Goal: Transaction & Acquisition: Purchase product/service

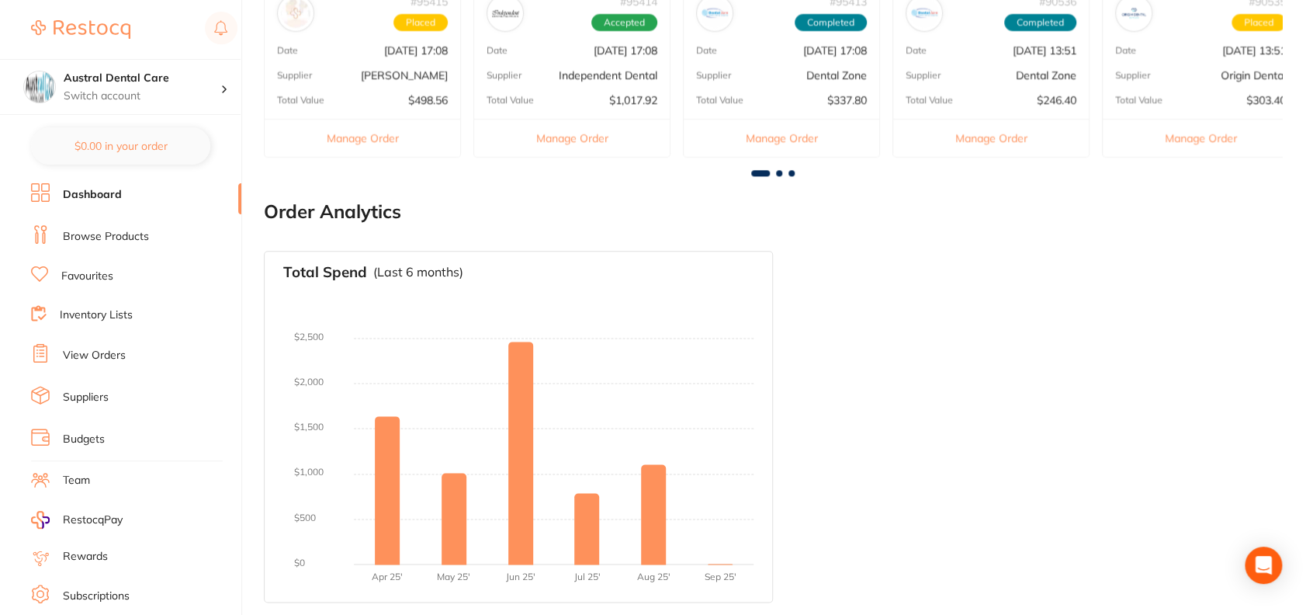
click at [875, 366] on div "Total Spend (Last 6 months) No orders placed yet Charts will be shown once tran…" at bounding box center [773, 426] width 1018 height 377
click at [126, 236] on link "Browse Products" at bounding box center [106, 237] width 86 height 16
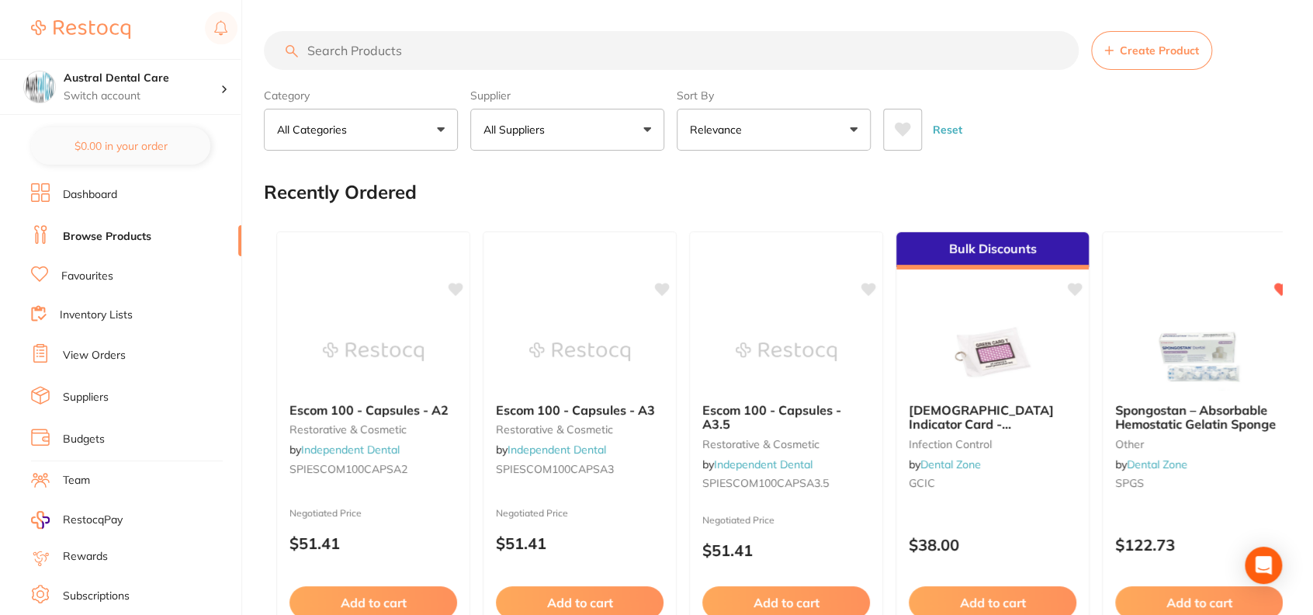
click at [349, 41] on input "search" at bounding box center [671, 50] width 815 height 39
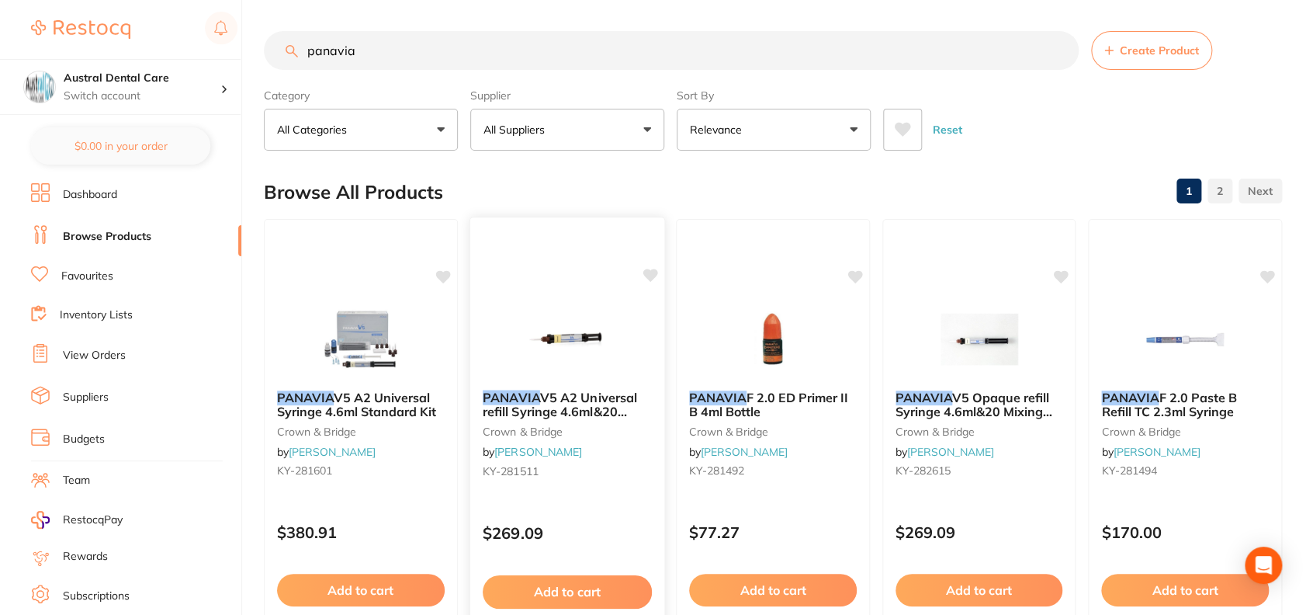
click at [581, 398] on span "V5 A2 Universal refill Syringe 4.6ml&20 Mixing tips" at bounding box center [560, 411] width 154 height 44
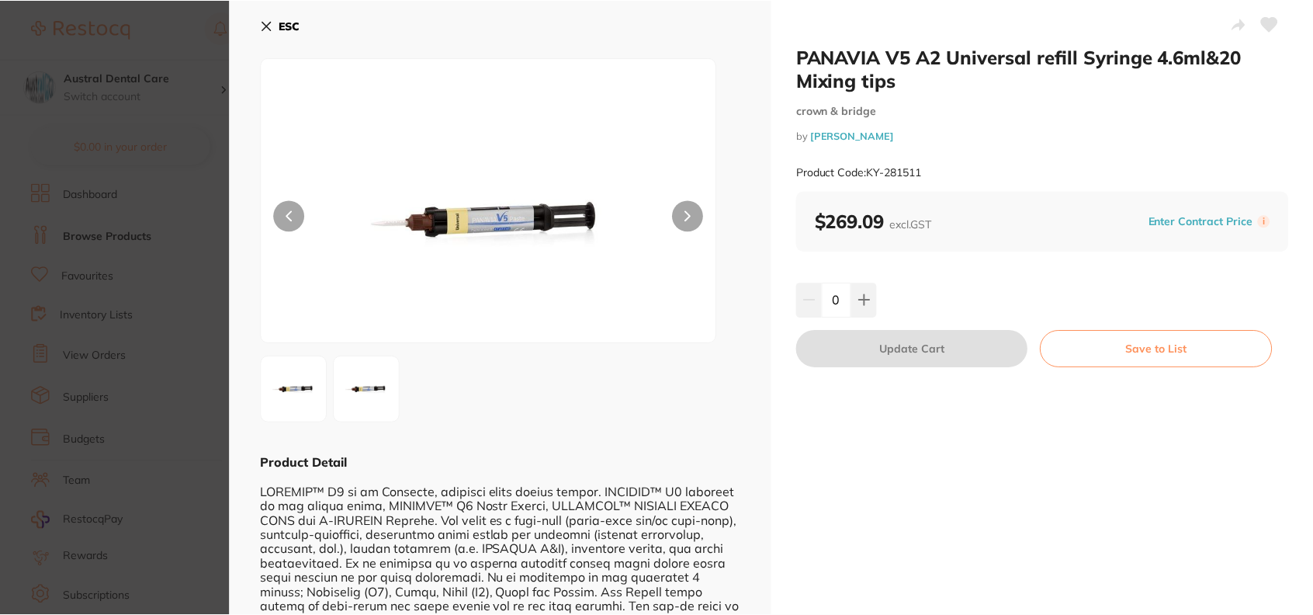
scroll to position [80, 0]
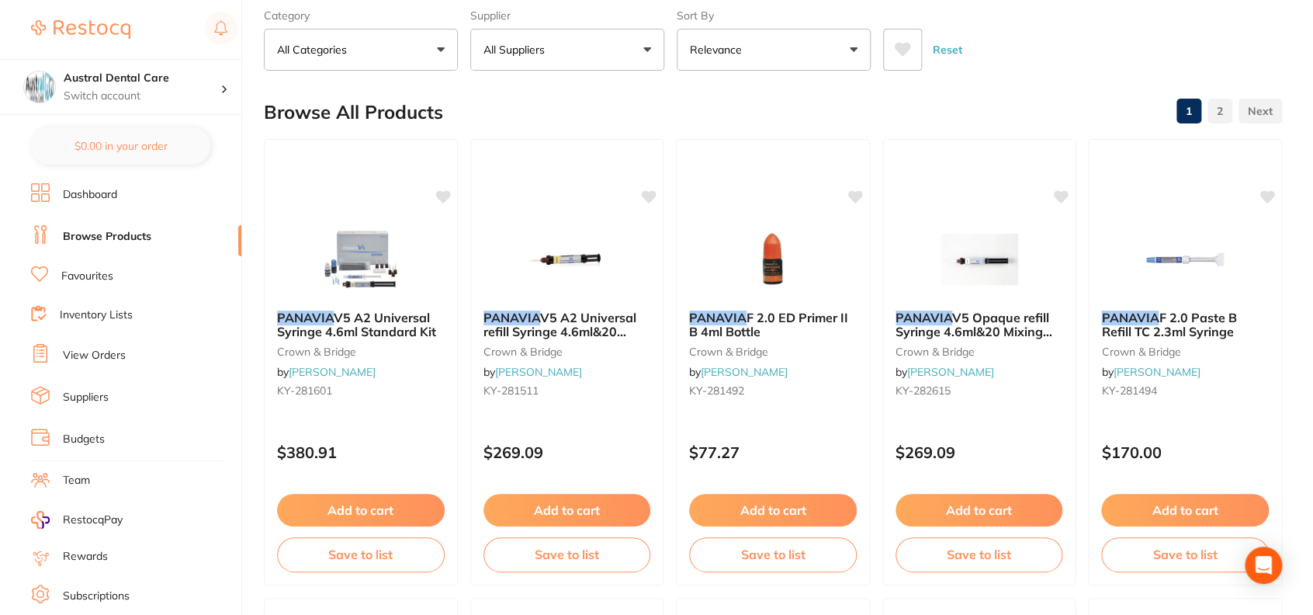
click at [776, 45] on button "Relevance" at bounding box center [774, 50] width 194 height 42
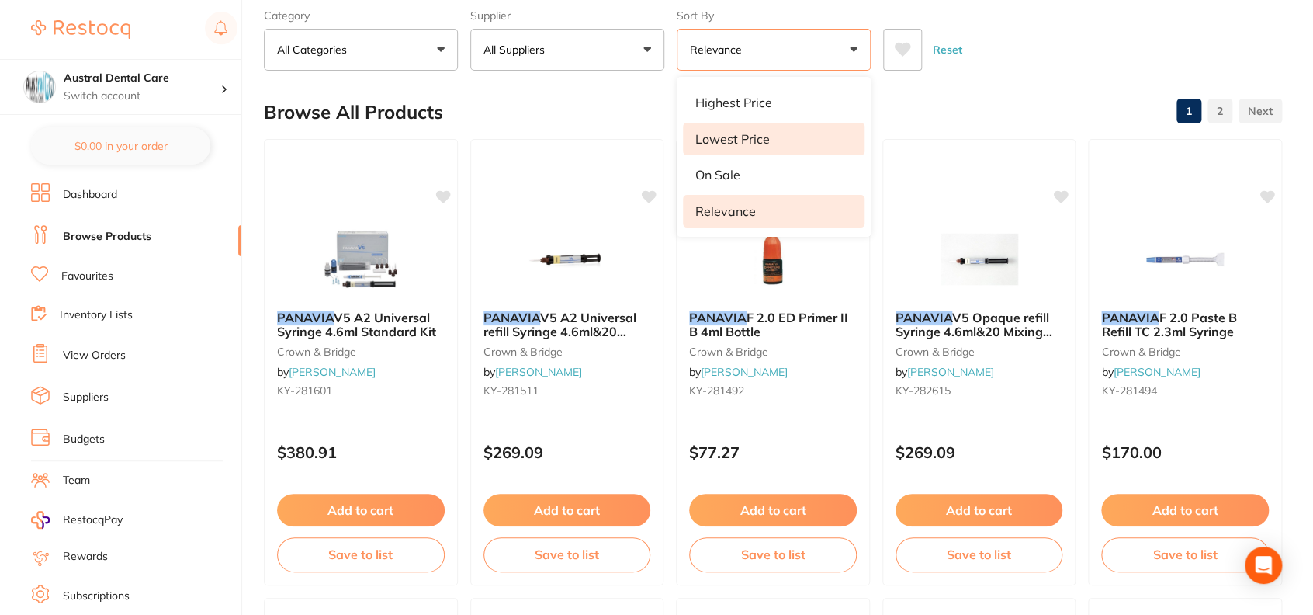
click at [757, 135] on p "Lowest Price" at bounding box center [732, 139] width 74 height 14
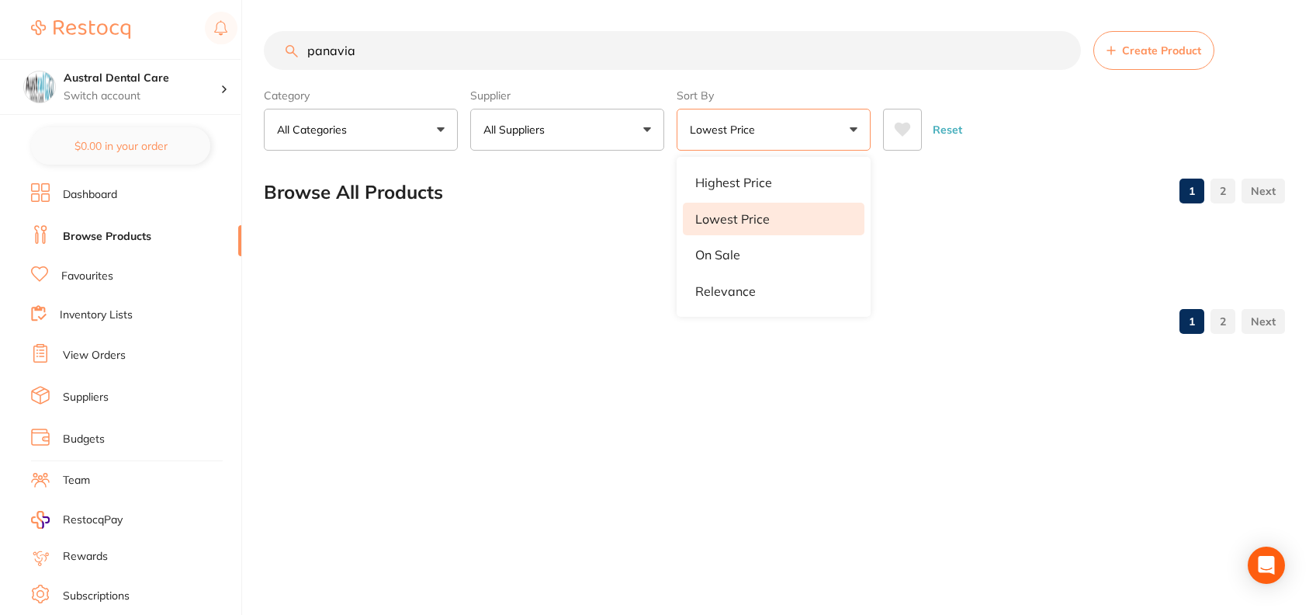
click at [1043, 140] on div "Reset" at bounding box center [1078, 123] width 390 height 54
click at [685, 48] on input "panavia" at bounding box center [672, 50] width 817 height 39
type input "panavia v5"
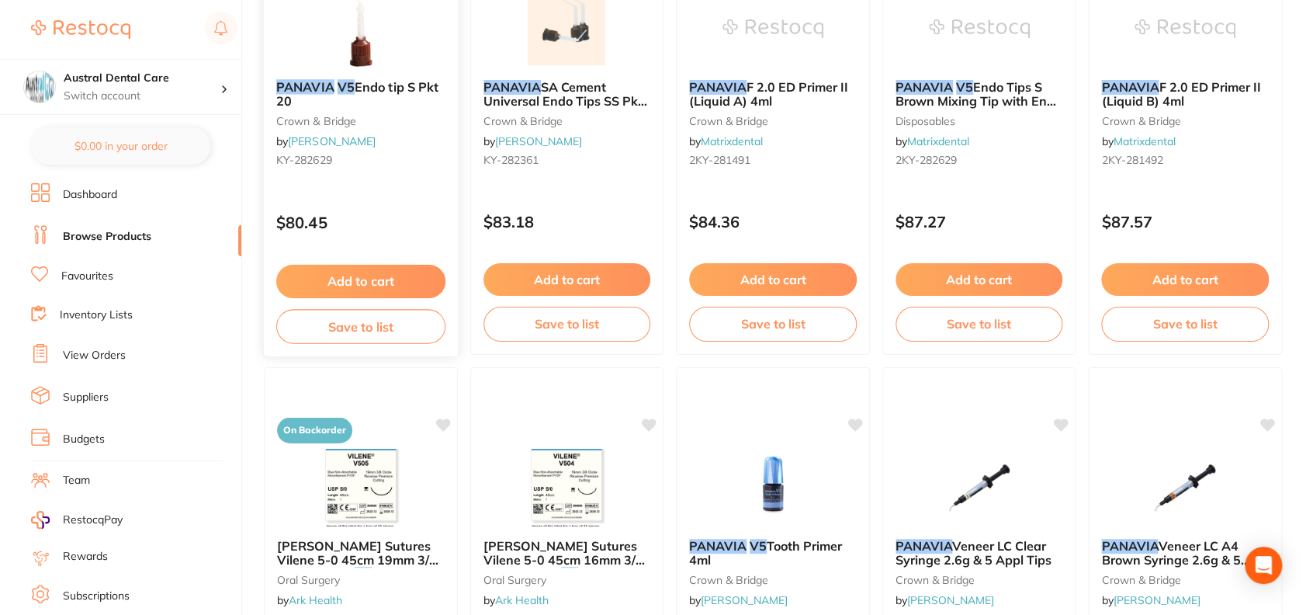
scroll to position [2146, 0]
click at [88, 237] on link "Browse Products" at bounding box center [107, 237] width 88 height 16
